Goal: Task Accomplishment & Management: Use online tool/utility

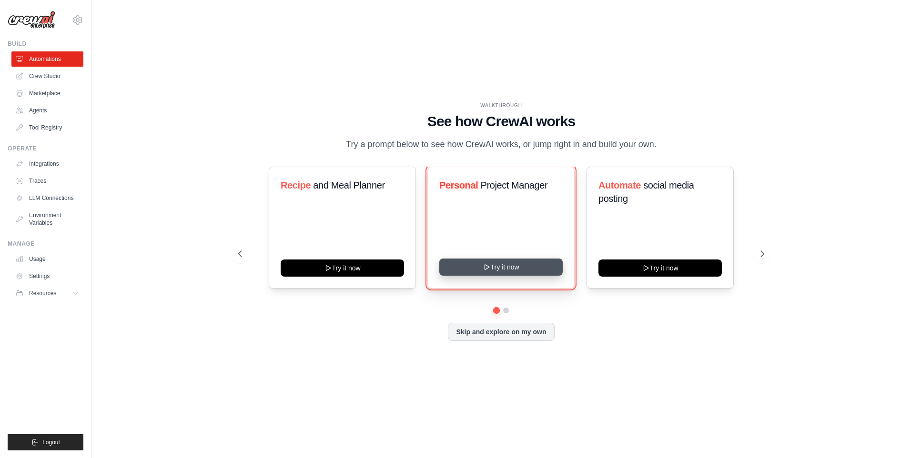
click at [535, 272] on button "Try it now" at bounding box center [500, 267] width 123 height 17
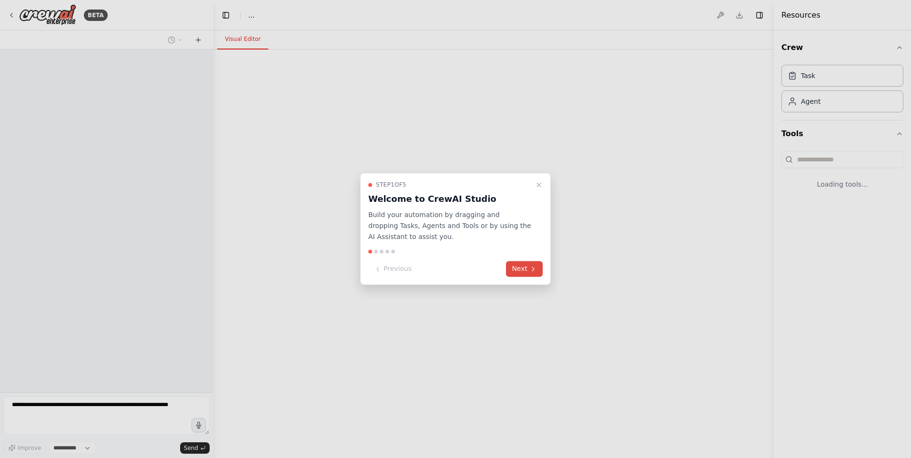
select select "****"
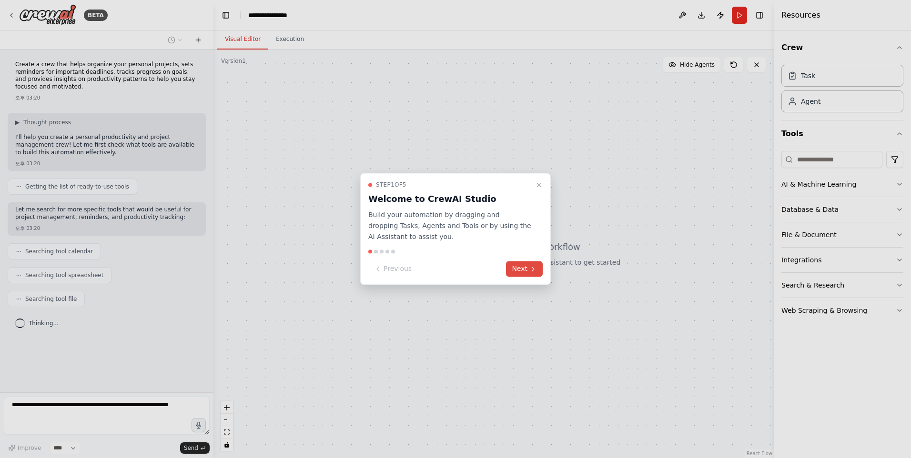
click at [527, 272] on button "Next" at bounding box center [524, 270] width 37 height 16
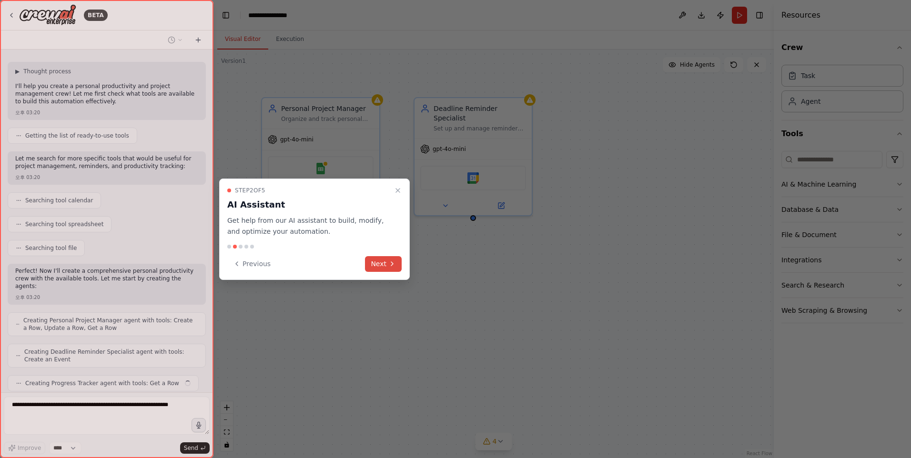
scroll to position [75, 0]
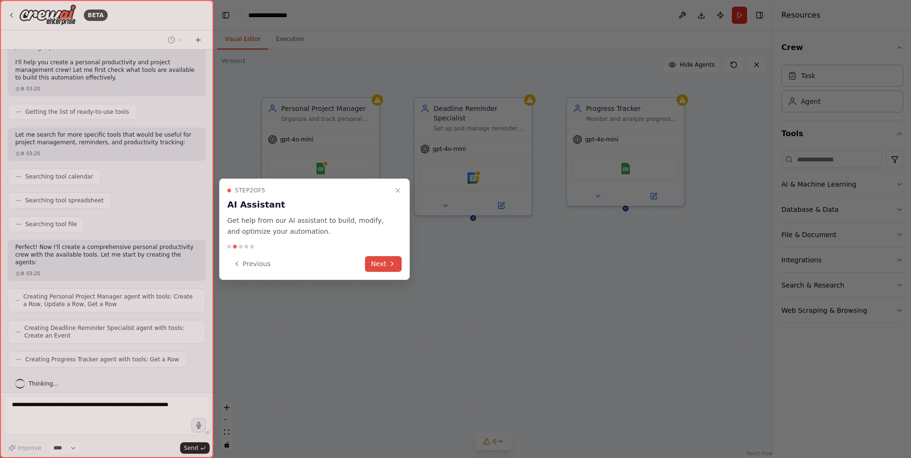
click at [393, 266] on icon at bounding box center [392, 264] width 8 height 8
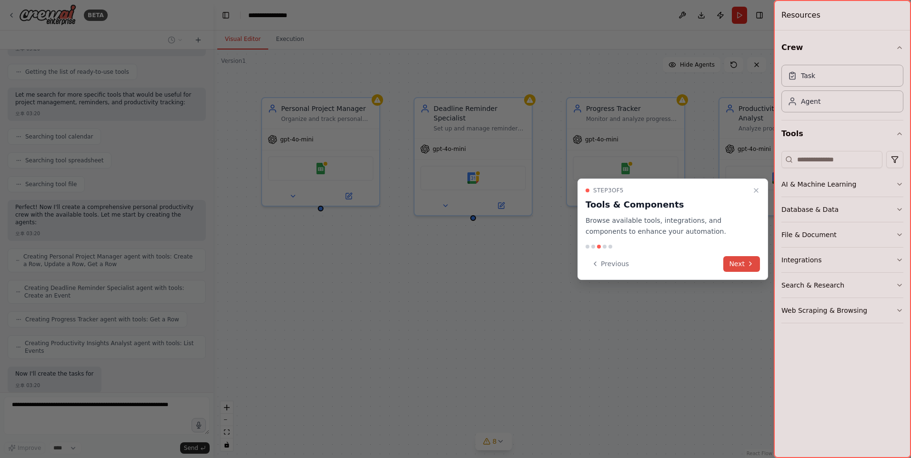
scroll to position [163, 0]
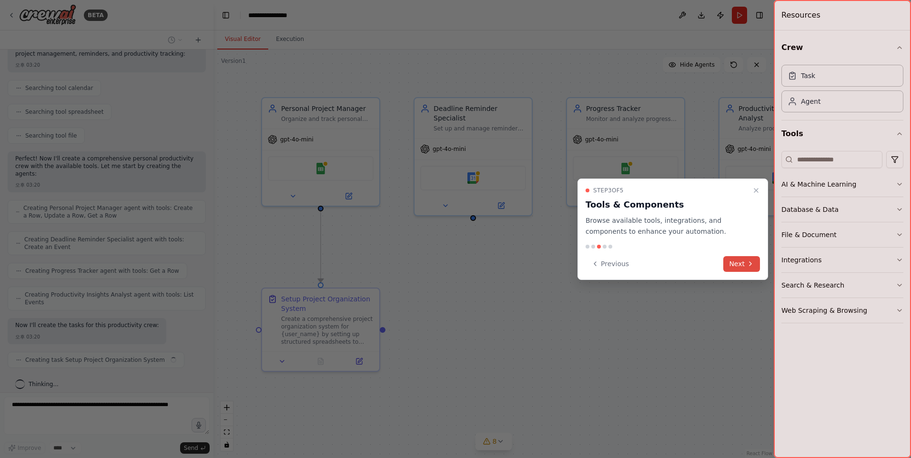
click at [738, 265] on button "Next" at bounding box center [741, 264] width 37 height 16
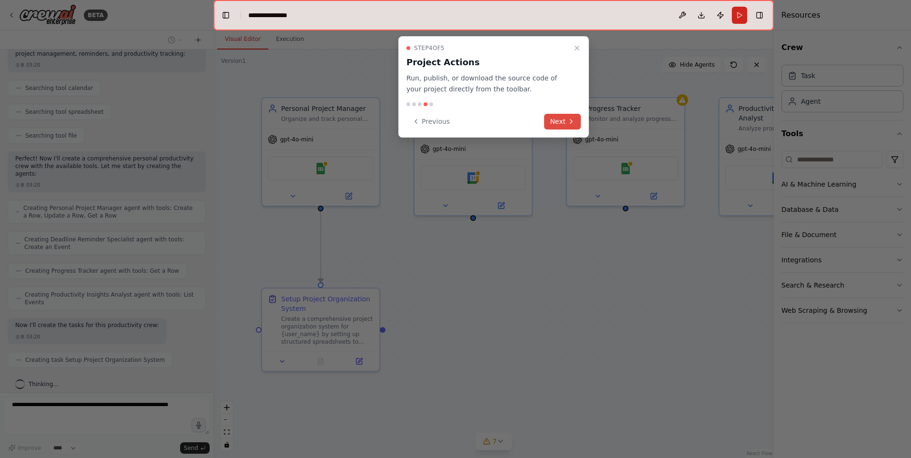
click at [562, 122] on button "Next" at bounding box center [562, 122] width 37 height 16
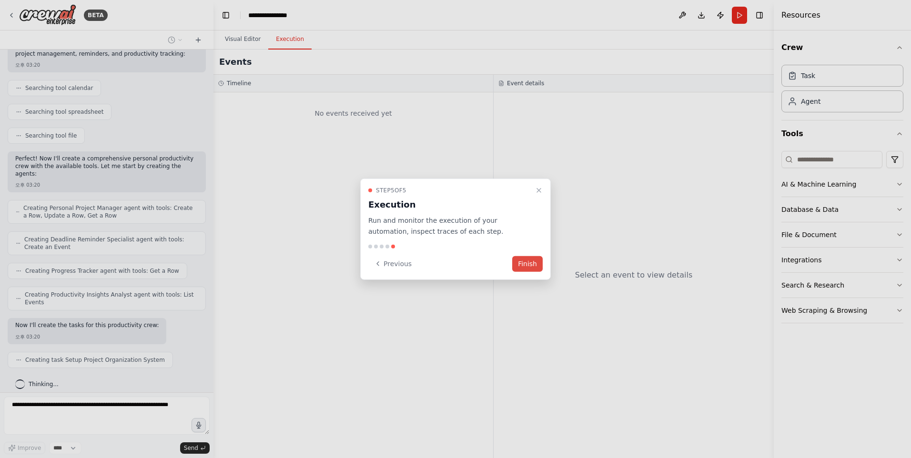
scroll to position [187, 0]
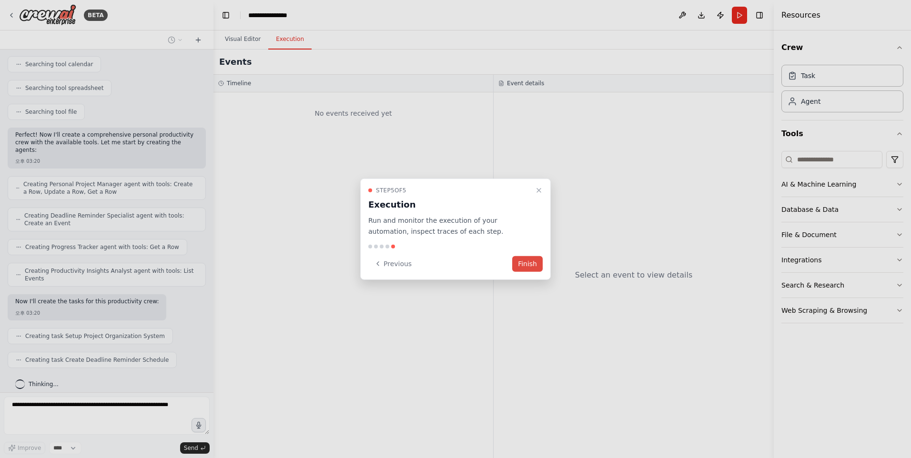
click at [535, 266] on button "Finish" at bounding box center [527, 264] width 30 height 16
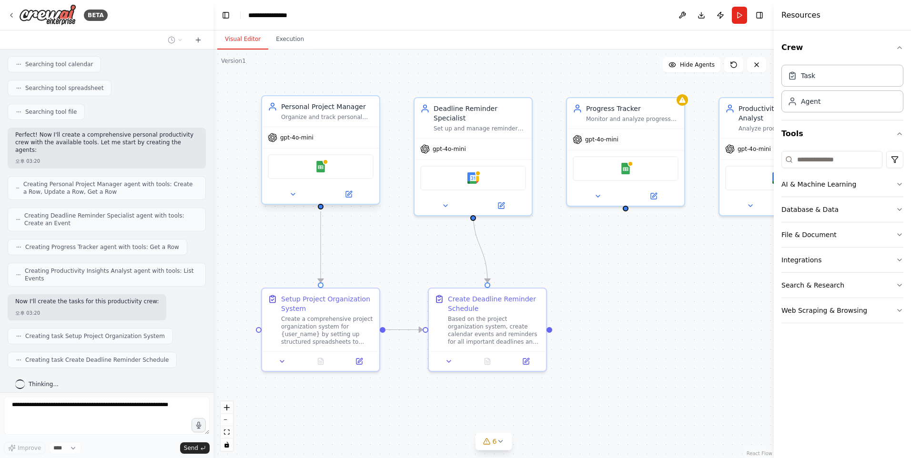
scroll to position [211, 0]
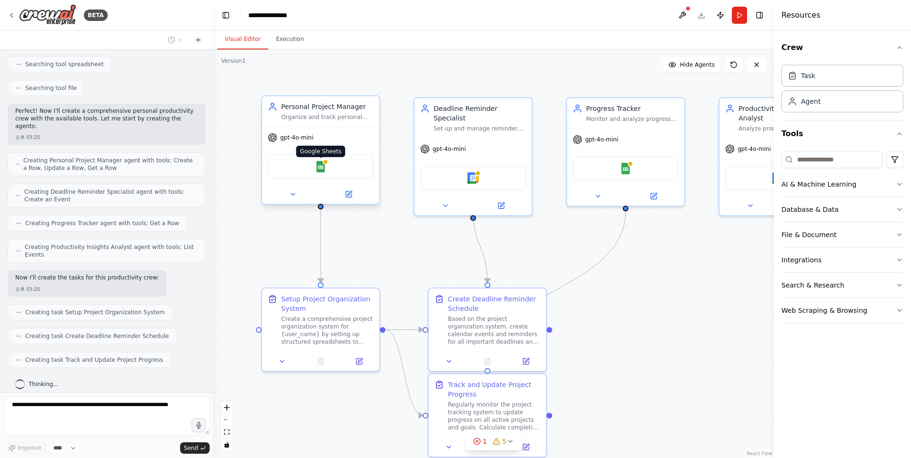
click at [321, 169] on img at bounding box center [320, 166] width 11 height 11
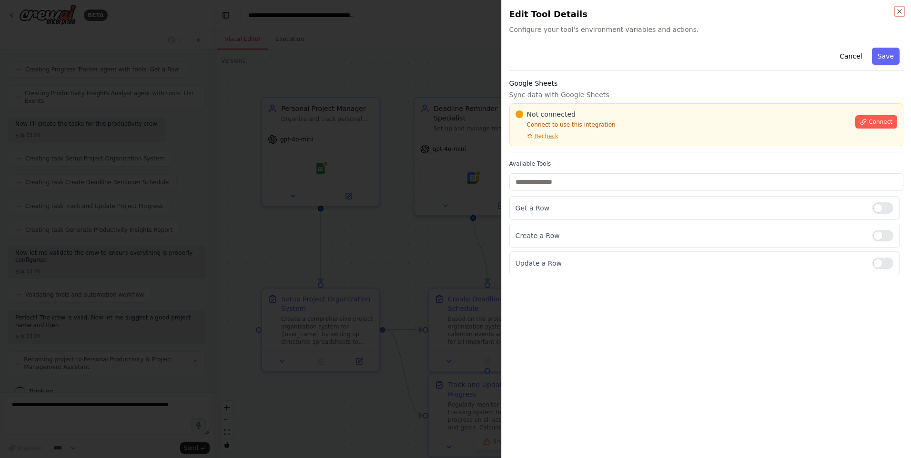
scroll to position [372, 0]
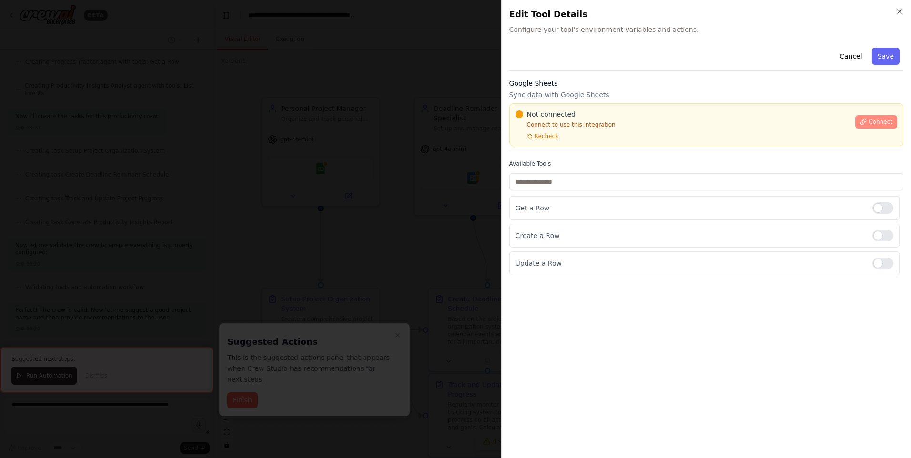
click at [886, 121] on span "Connect" at bounding box center [880, 122] width 24 height 8
click at [565, 151] on div "Google Sheets Sync data with Google Sheets Not connected Connect to use this in…" at bounding box center [706, 116] width 394 height 74
click at [629, 130] on div "Not connected Connect to use this integration Recheck" at bounding box center [682, 125] width 334 height 30
click at [550, 154] on div "Cancel Save Google Sheets Sync data with Google Sheets Not connected Connect to…" at bounding box center [706, 159] width 394 height 231
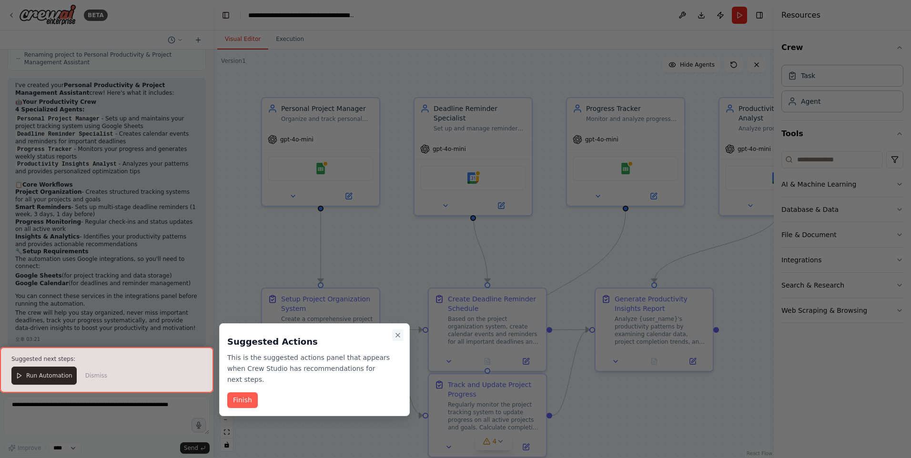
click at [396, 334] on icon "Close walkthrough" at bounding box center [398, 336] width 8 height 8
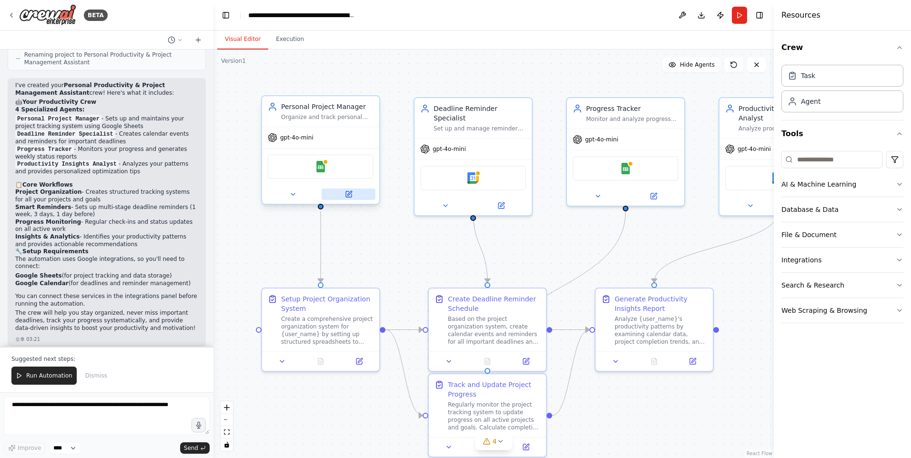
click at [345, 196] on icon at bounding box center [349, 195] width 8 height 8
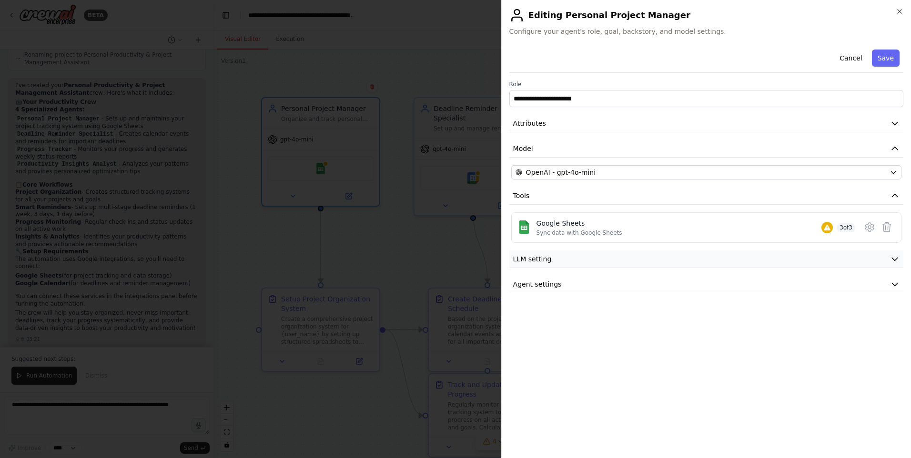
click at [859, 259] on button "LLM setting" at bounding box center [706, 260] width 394 height 18
